Goal: Task Accomplishment & Management: Complete application form

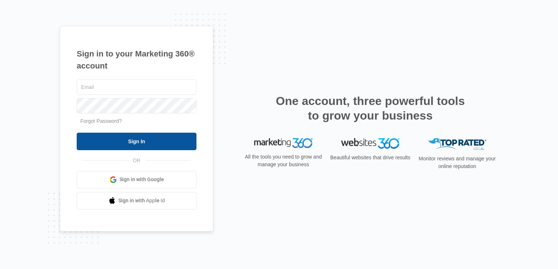
type input "[PERSON_NAME][EMAIL_ADDRESS][DOMAIN_NAME]"
click at [146, 141] on input "Sign In" at bounding box center [137, 142] width 120 height 18
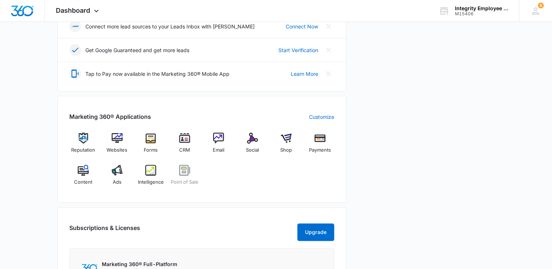
scroll to position [219, 0]
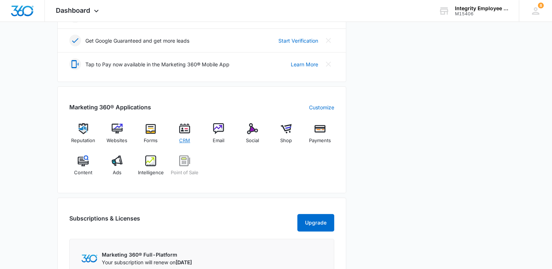
click at [186, 130] on img at bounding box center [184, 128] width 11 height 11
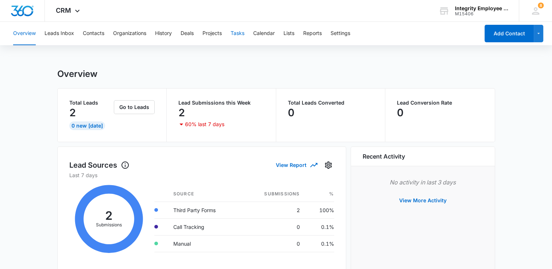
click at [239, 35] on button "Tasks" at bounding box center [238, 33] width 14 height 23
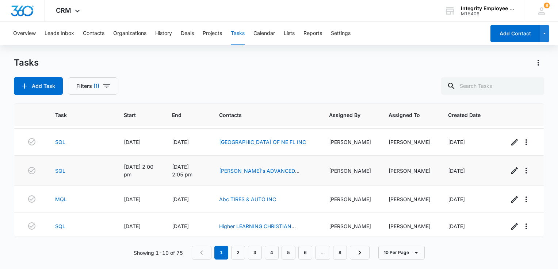
scroll to position [179, 0]
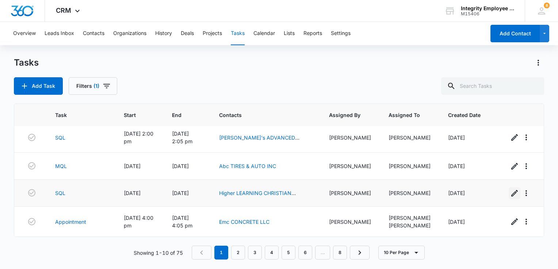
click at [511, 194] on icon "button" at bounding box center [514, 193] width 7 height 7
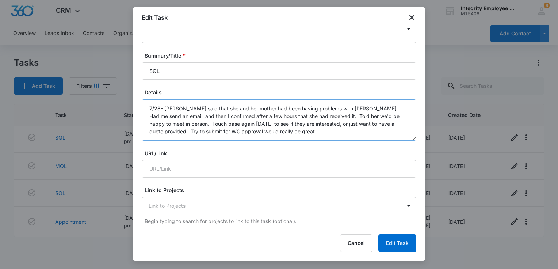
scroll to position [37, 0]
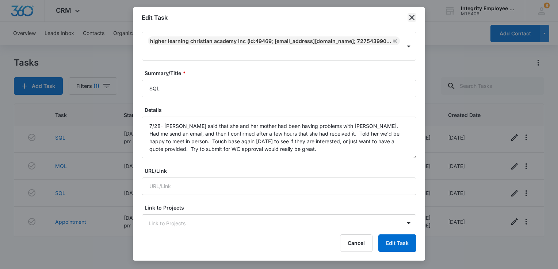
click at [411, 17] on icon "close" at bounding box center [411, 17] width 5 height 5
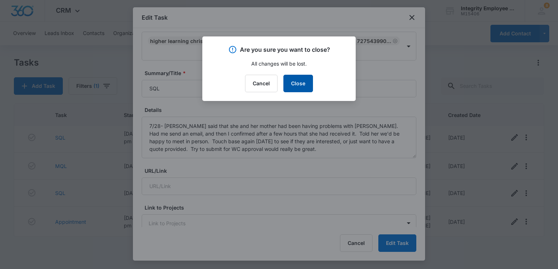
click at [300, 87] on button "Close" at bounding box center [298, 84] width 30 height 18
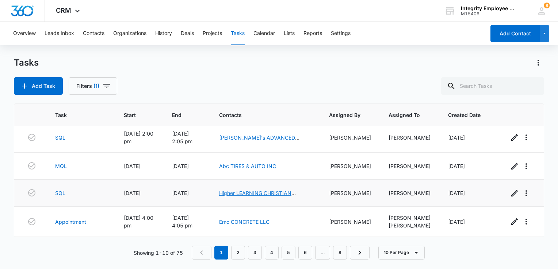
click at [256, 196] on link "Higher LEARNING CHRISTIAN ACADEMY INC" at bounding box center [257, 197] width 77 height 14
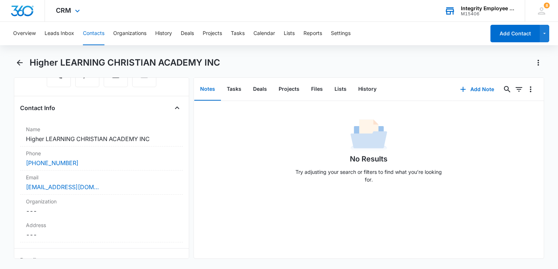
scroll to position [110, 0]
click at [234, 87] on button "Tasks" at bounding box center [234, 89] width 26 height 23
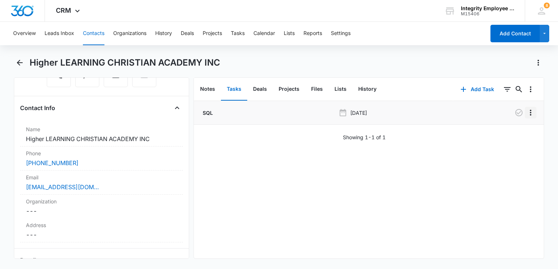
click at [530, 113] on icon "Overflow Menu" at bounding box center [530, 113] width 1 height 6
click at [503, 133] on div "Edit" at bounding box center [505, 133] width 15 height 5
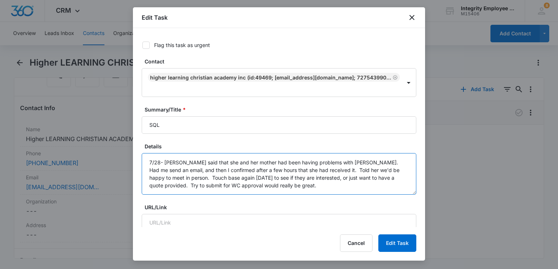
click at [308, 180] on textarea "7/28- Shirlel said that she and her mother had been having problems with Payche…" at bounding box center [279, 174] width 275 height 42
click at [310, 185] on textarea "7/28- Shirlel said that she and her mother had been having problems with Payche…" at bounding box center [279, 174] width 275 height 42
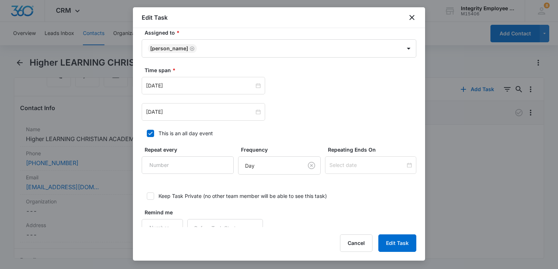
scroll to position [402, 0]
type textarea "7/28- Shirlel said that she and her mother had been having problems with Payche…"
click at [188, 78] on div "Jul 30, 2025" at bounding box center [203, 86] width 123 height 18
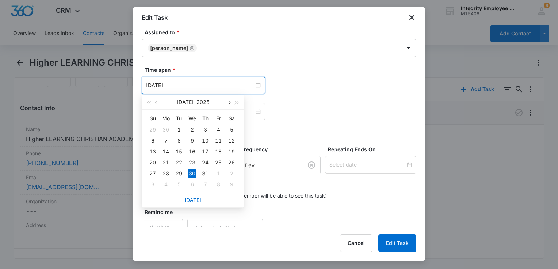
click at [228, 101] on span "button" at bounding box center [229, 103] width 4 height 4
type input "[DATE]"
click at [190, 150] on div "13" at bounding box center [192, 151] width 9 height 9
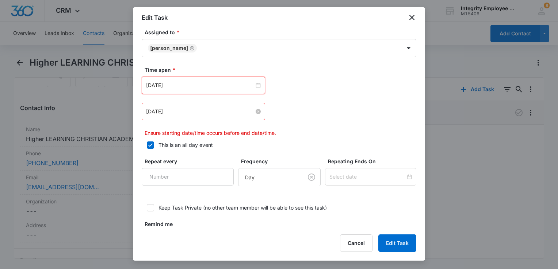
click at [208, 113] on input "Jul 30, 2025" at bounding box center [200, 112] width 108 height 8
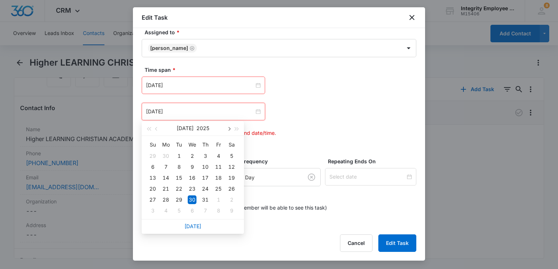
click at [230, 128] on span "button" at bounding box center [229, 129] width 4 height 4
type input "[DATE]"
click at [193, 177] on div "13" at bounding box center [192, 178] width 9 height 9
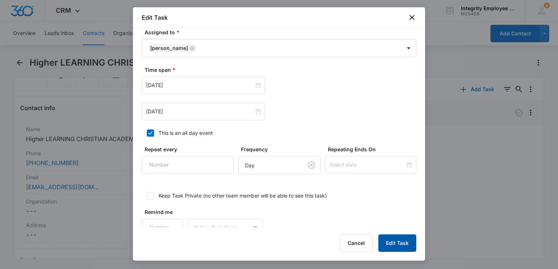
click at [399, 247] on button "Edit Task" at bounding box center [397, 244] width 38 height 18
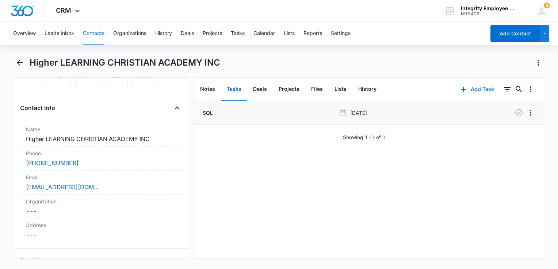
scroll to position [110, 0]
click at [19, 62] on icon "Back" at bounding box center [19, 62] width 9 height 9
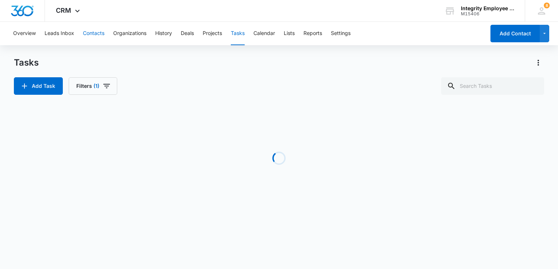
click at [96, 32] on button "Contacts" at bounding box center [94, 33] width 22 height 23
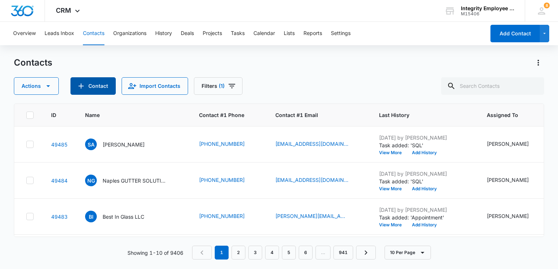
click at [100, 86] on button "Contact" at bounding box center [92, 86] width 45 height 18
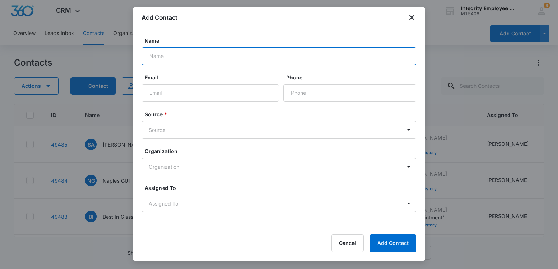
click at [208, 59] on input "Name" at bounding box center [279, 56] width 275 height 18
paste input "KAM CONCRETE PUMPING INC"
type input "KAM CONCRETE PUMPING INC"
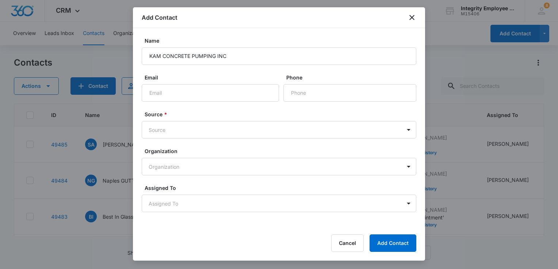
click at [311, 101] on form "Name KAM CONCRETE PUMPING INC Email Phone Source * Source Organization Organiza…" at bounding box center [279, 138] width 275 height 202
click at [310, 99] on input "Phone" at bounding box center [349, 93] width 133 height 18
type input "[PHONE_NUMBER]"
click at [295, 133] on body "CRM Apps Reputation Websites Forms CRM Email Social Shop Payments POS Content A…" at bounding box center [279, 134] width 558 height 269
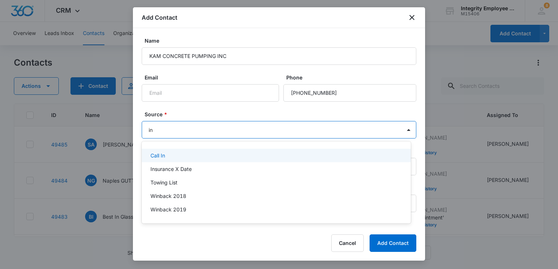
type input "ins"
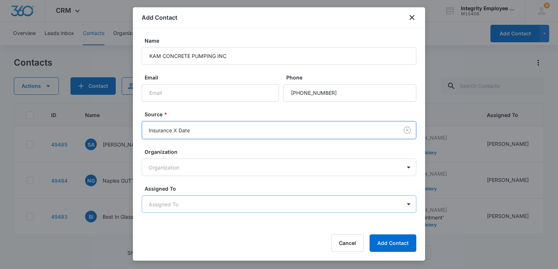
click at [231, 199] on body "CRM Apps Reputation Websites Forms CRM Email Social Shop Payments POS Content A…" at bounding box center [279, 134] width 558 height 269
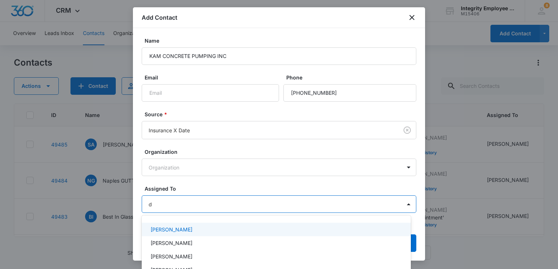
type input "da"
click at [211, 230] on div "[PERSON_NAME]" at bounding box center [275, 230] width 250 height 8
click at [221, 187] on div at bounding box center [279, 134] width 558 height 269
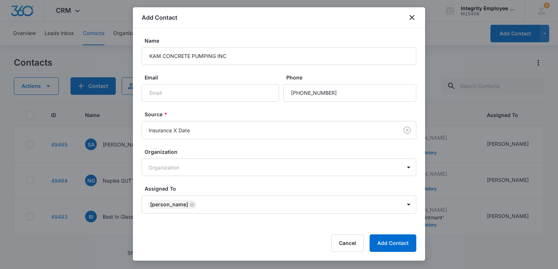
scroll to position [12, 0]
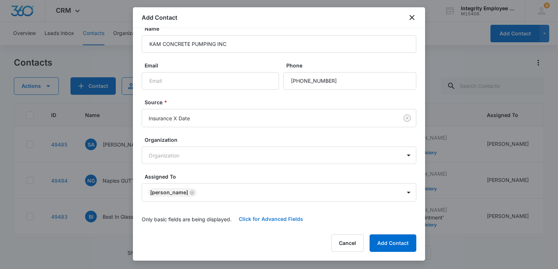
click at [262, 218] on button "Click for Advanced Fields" at bounding box center [270, 220] width 79 height 18
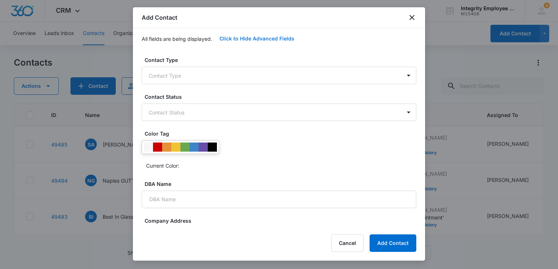
scroll to position [195, 0]
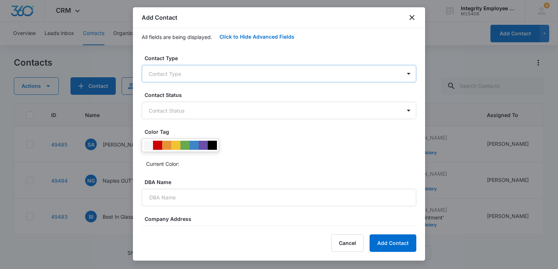
click at [213, 77] on body "CRM Apps Reputation Websites Forms CRM Email Social Shop Payments POS Content A…" at bounding box center [279, 134] width 558 height 269
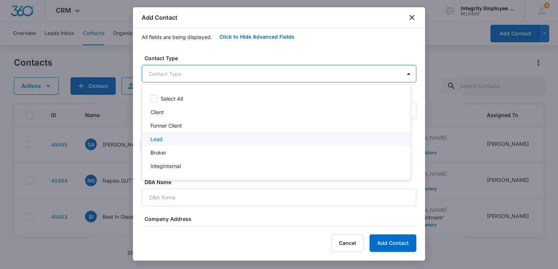
click at [187, 143] on div "Lead" at bounding box center [275, 139] width 250 height 8
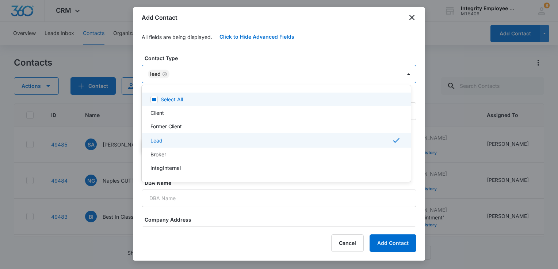
click at [212, 55] on div at bounding box center [279, 134] width 558 height 269
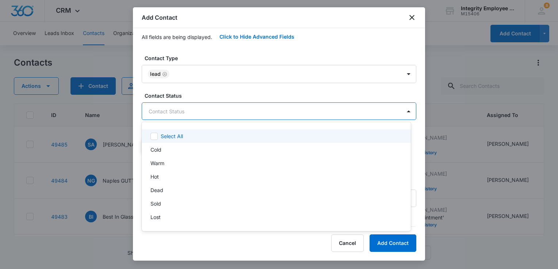
drag, startPoint x: 196, startPoint y: 108, endPoint x: 187, endPoint y: 131, distance: 25.1
click at [191, 125] on body "CRM Apps Reputation Websites Forms CRM Email Social Shop Payments POS Content A…" at bounding box center [279, 134] width 558 height 269
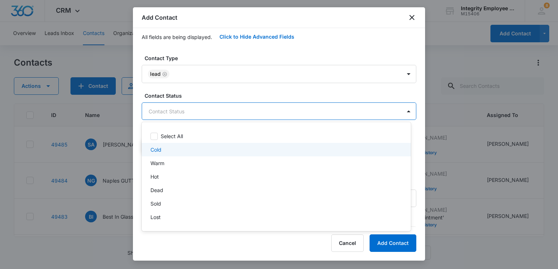
click at [173, 150] on div "Cold" at bounding box center [275, 150] width 250 height 8
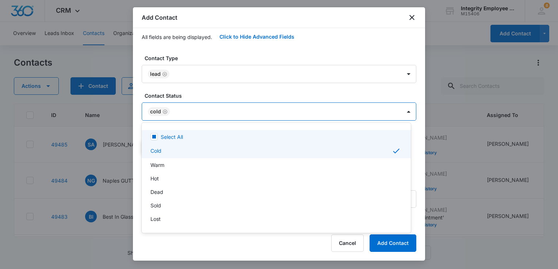
click at [214, 92] on div at bounding box center [279, 134] width 558 height 269
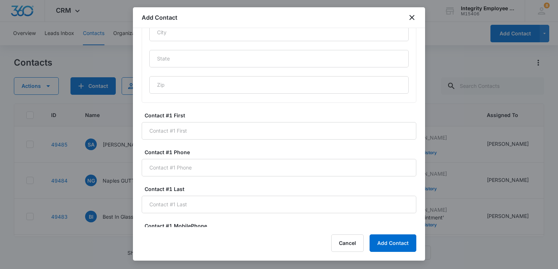
scroll to position [450, 0]
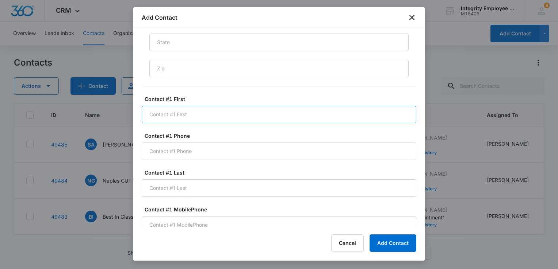
click at [219, 115] on input "Contact #1 First" at bounding box center [279, 115] width 275 height 18
type input "[PERSON_NAME]"
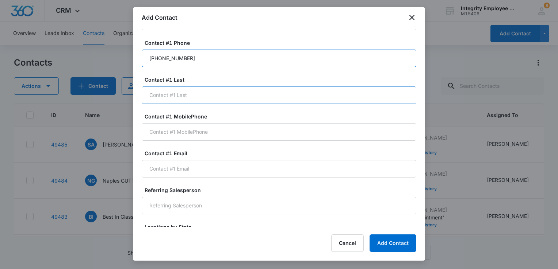
scroll to position [560, 0]
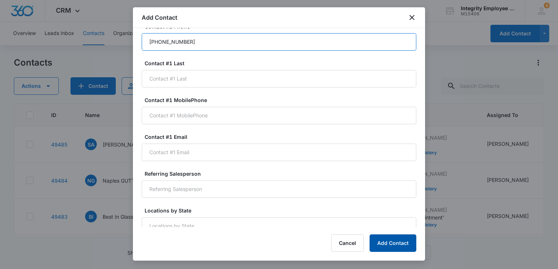
type input "[PHONE_NUMBER]"
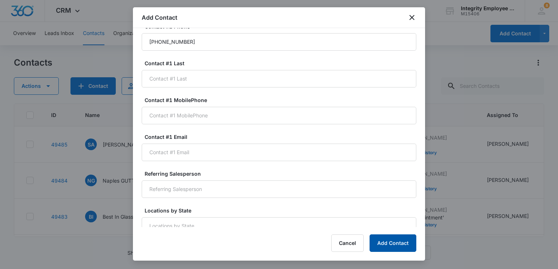
click at [386, 241] on button "Add Contact" at bounding box center [392, 244] width 47 height 18
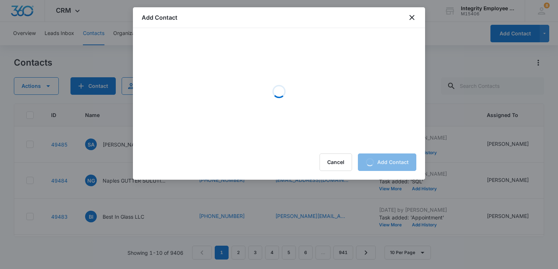
scroll to position [0, 0]
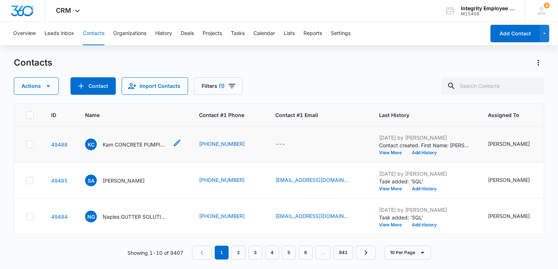
click at [128, 144] on p "Kam CONCRETE PUMPING INC" at bounding box center [136, 145] width 66 height 8
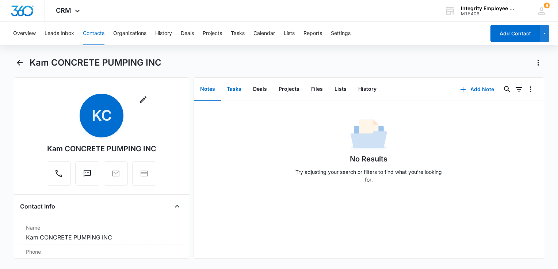
click at [233, 89] on button "Tasks" at bounding box center [234, 89] width 26 height 23
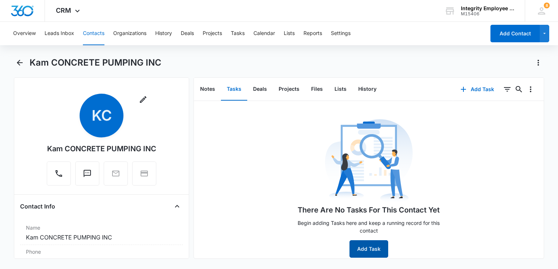
click at [363, 245] on button "Add Task" at bounding box center [368, 250] width 39 height 18
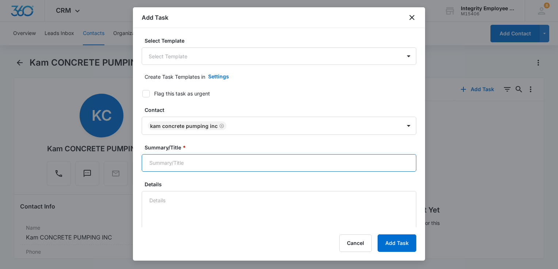
click at [198, 166] on input "Summary/Title *" at bounding box center [279, 163] width 275 height 18
type input "S"
type input "SQL"
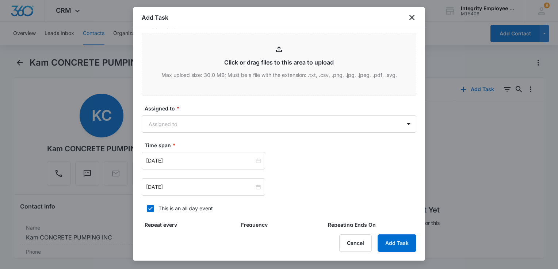
scroll to position [365, 0]
type textarea "8/11- [PERSON_NAME] is who I need to speak with, is out of town until next week…"
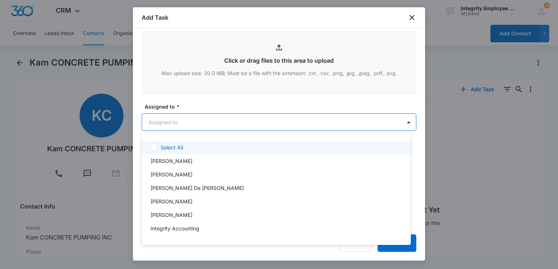
click at [228, 129] on body "CRM Apps Reputation Websites Forms CRM Email Social Shop Payments POS Content A…" at bounding box center [279, 134] width 558 height 269
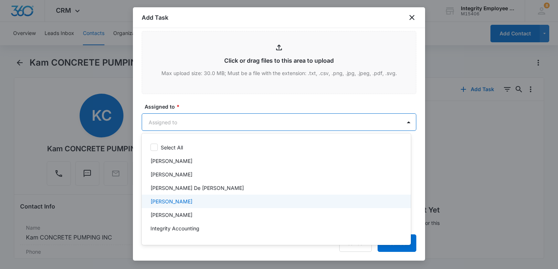
click at [188, 201] on div "[PERSON_NAME]" at bounding box center [275, 202] width 250 height 8
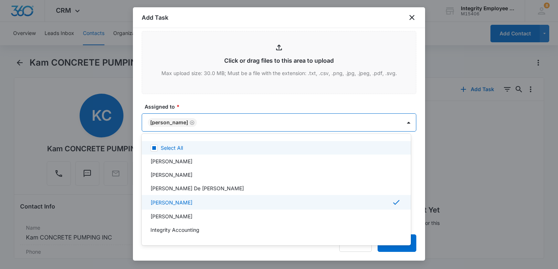
click at [220, 102] on div at bounding box center [279, 134] width 558 height 269
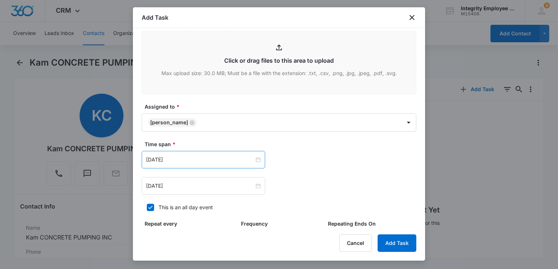
click at [213, 164] on div "[DATE]" at bounding box center [203, 160] width 123 height 18
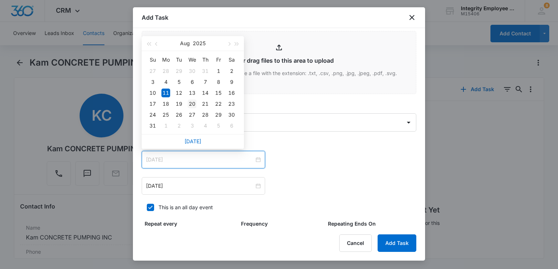
type input "[DATE]"
click at [190, 104] on div "20" at bounding box center [192, 104] width 9 height 9
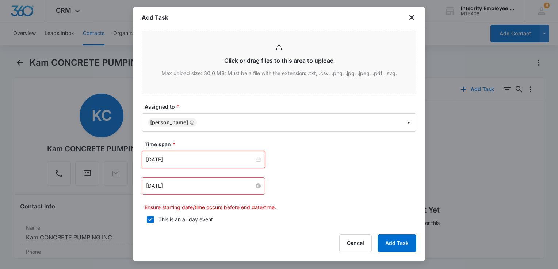
click at [190, 186] on input "[DATE]" at bounding box center [200, 186] width 108 height 8
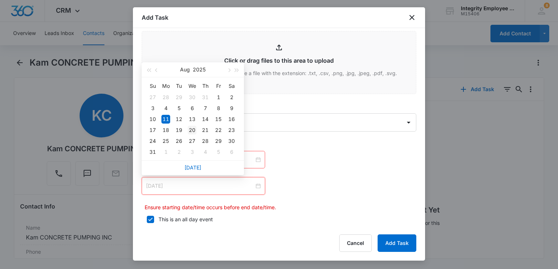
type input "[DATE]"
click at [191, 129] on div "20" at bounding box center [192, 130] width 9 height 9
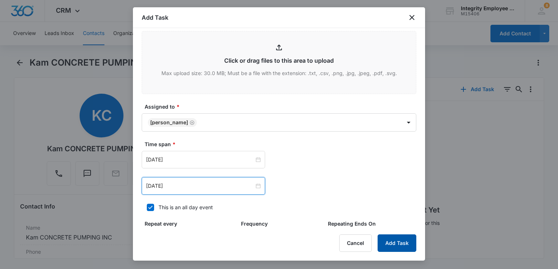
click at [399, 242] on button "Add Task" at bounding box center [397, 244] width 39 height 18
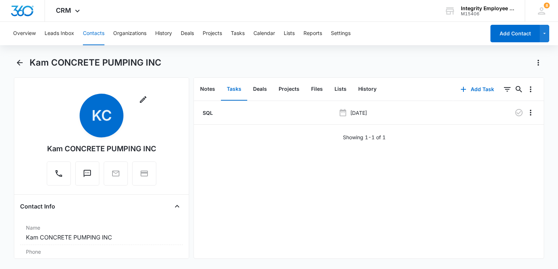
scroll to position [0, 0]
